Goal: Task Accomplishment & Management: Manage account settings

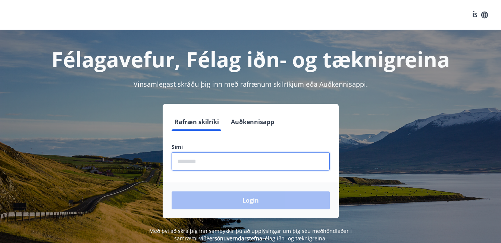
click at [196, 157] on input "phone" at bounding box center [251, 161] width 158 height 18
type input "********"
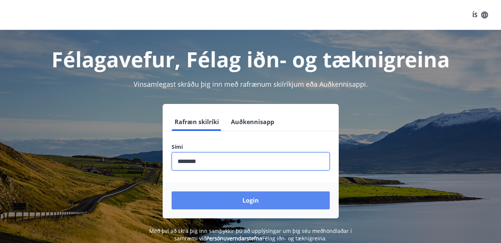
click at [216, 201] on button "Login" at bounding box center [251, 200] width 158 height 18
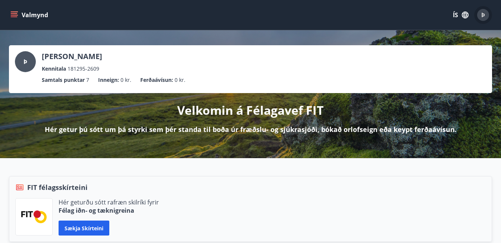
click at [485, 19] on span "Þ" at bounding box center [484, 15] width 4 height 8
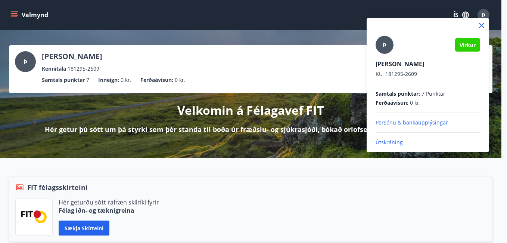
click at [8, 10] on div at bounding box center [253, 121] width 507 height 243
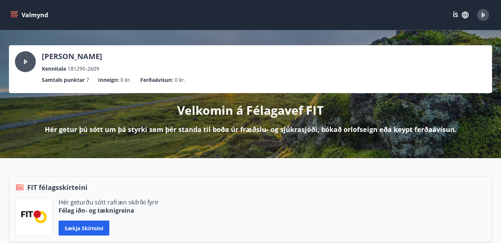
click at [14, 15] on icon "menu" at bounding box center [15, 15] width 8 height 1
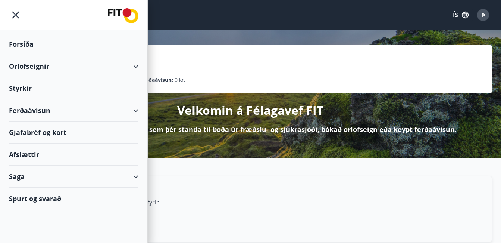
click at [126, 178] on div "Saga" at bounding box center [74, 176] width 130 height 22
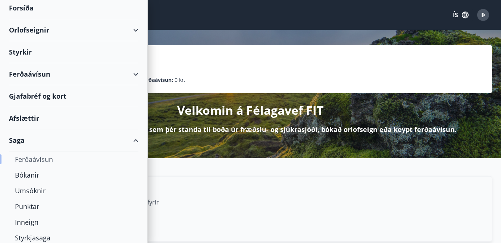
scroll to position [76, 0]
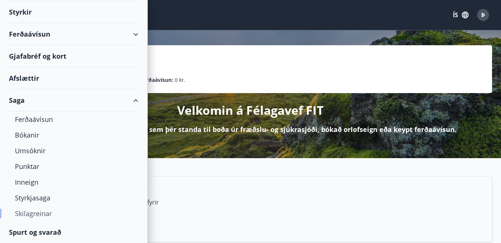
click at [35, 215] on div "Skilagreinar" at bounding box center [74, 213] width 118 height 16
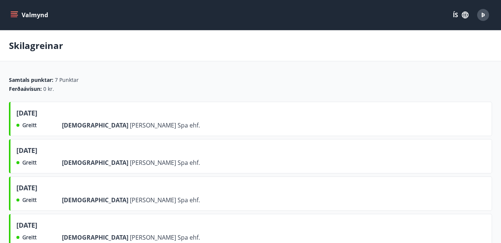
click at [89, 116] on div "mars 2025" at bounding box center [108, 114] width 184 height 13
click at [31, 115] on span "mars 2025" at bounding box center [26, 114] width 21 height 13
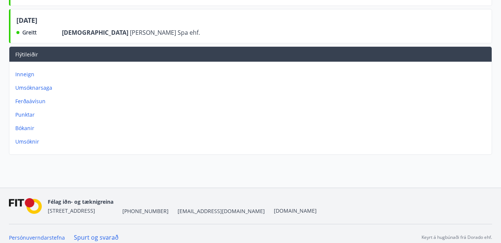
scroll to position [436, 0]
